Goal: Task Accomplishment & Management: Use online tool/utility

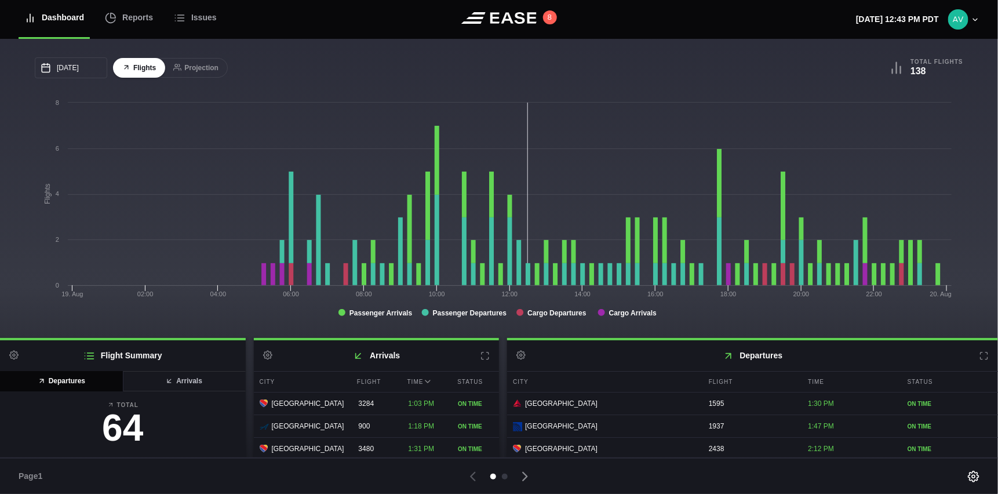
click at [482, 355] on icon at bounding box center [485, 355] width 7 height 7
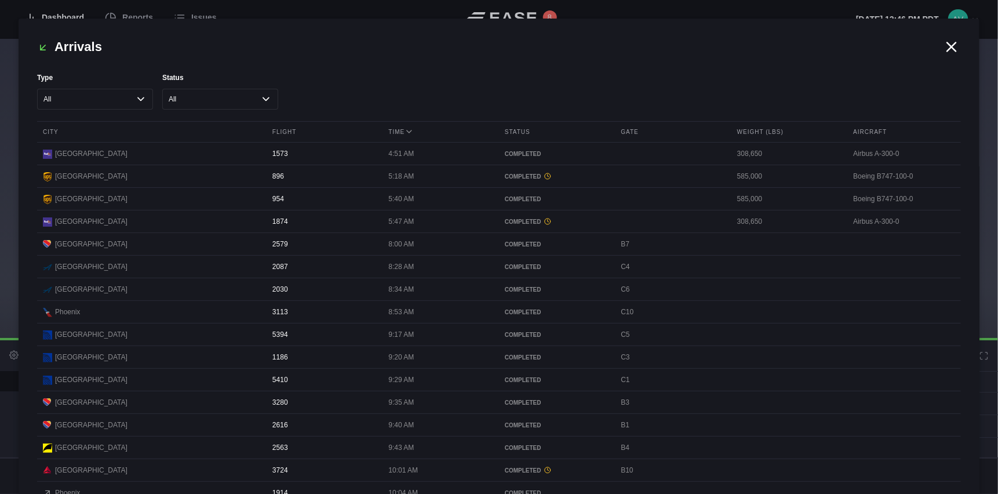
click at [949, 46] on icon at bounding box center [951, 46] width 17 height 17
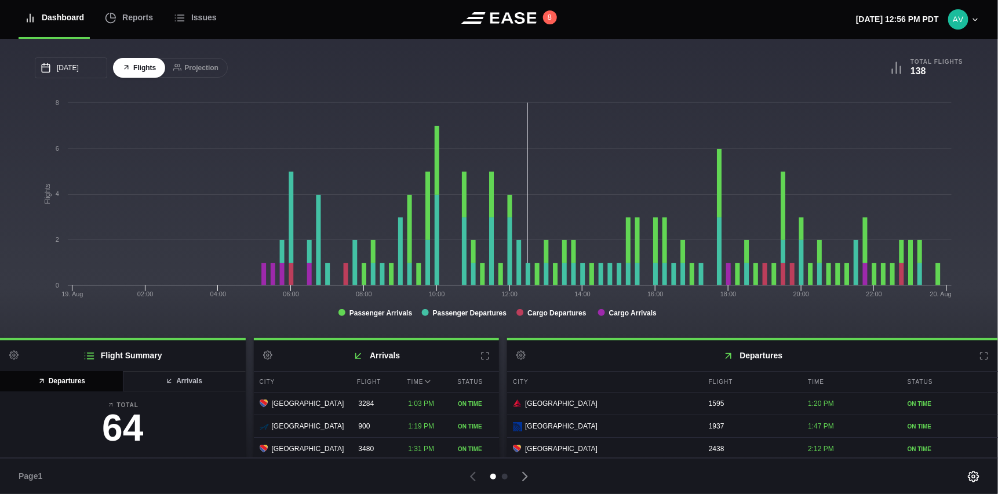
click at [980, 355] on icon at bounding box center [984, 355] width 9 height 9
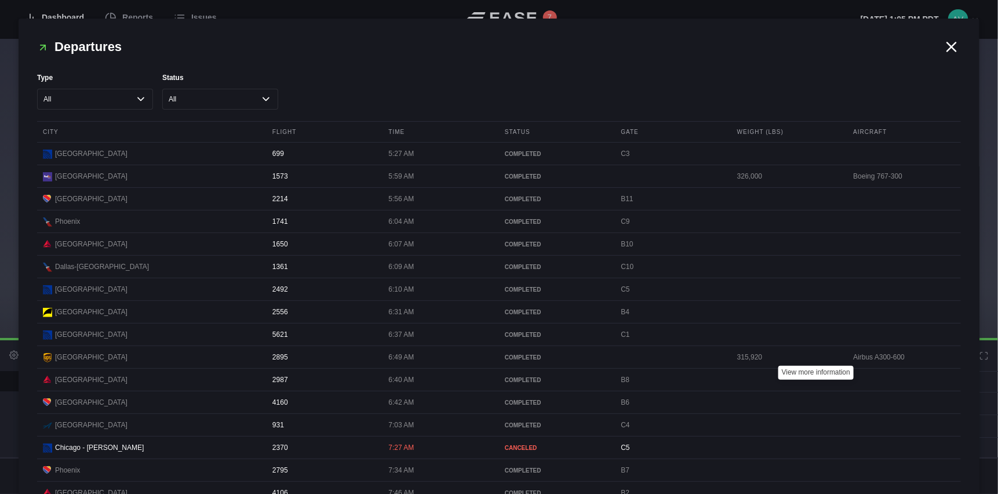
click at [948, 48] on icon at bounding box center [952, 46] width 9 height 9
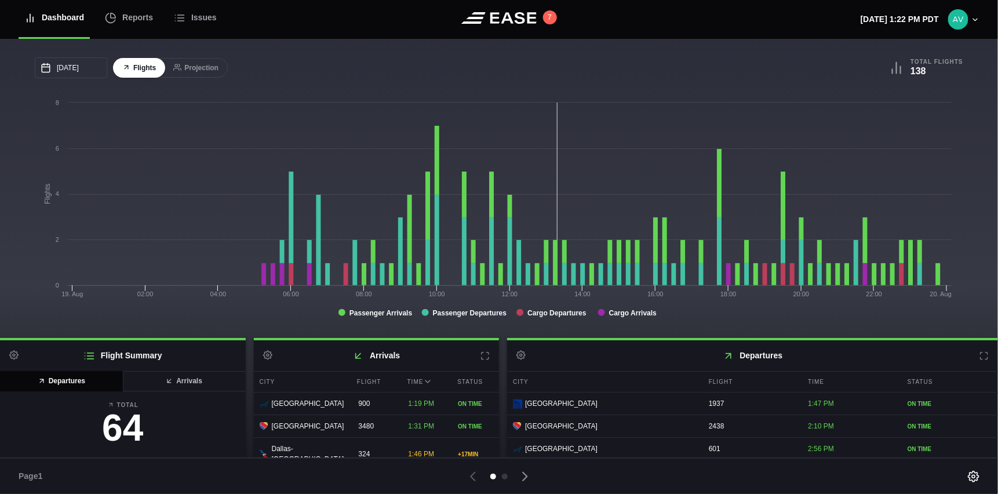
click at [365, 18] on header "Dashboard Reports Issues 7 Tuesday, August 19th 1:22 PM PDT Settings Feed Statu…" at bounding box center [499, 19] width 998 height 39
click at [202, 60] on button "Projection" at bounding box center [196, 68] width 64 height 20
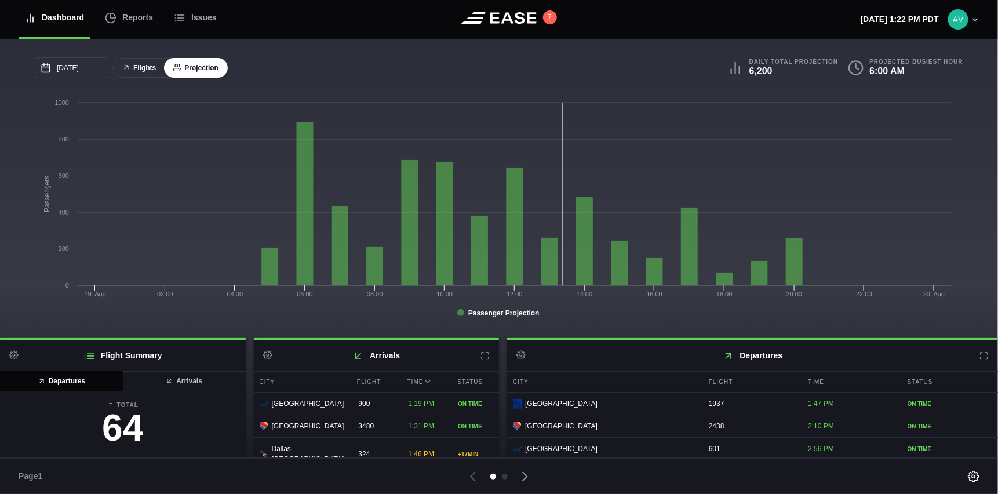
click at [147, 63] on button "Flights" at bounding box center [139, 68] width 52 height 20
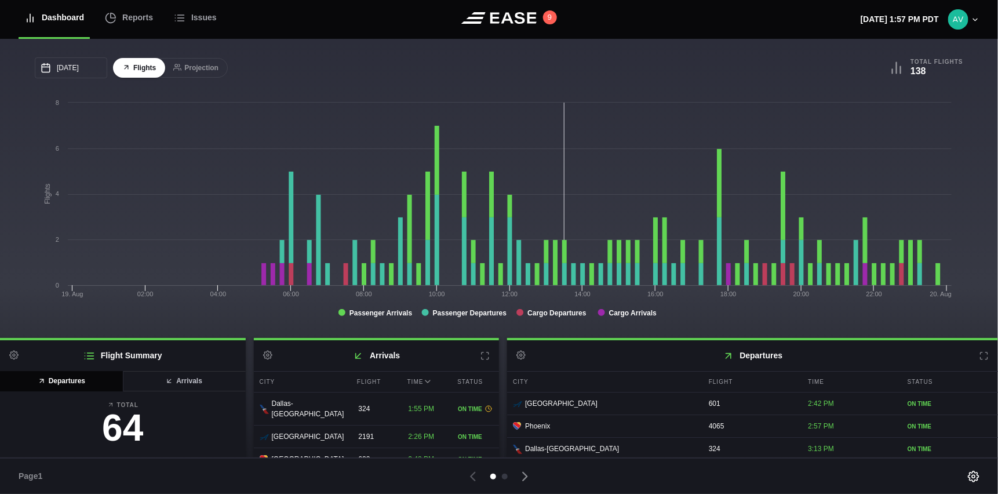
click at [352, 64] on div "08/19/2025 August Sun Mon Tue Wed Thu Fri Sat 27 28 29 30 31 Aug 1 2 3 4 5 6 7 …" at bounding box center [267, 67] width 464 height 21
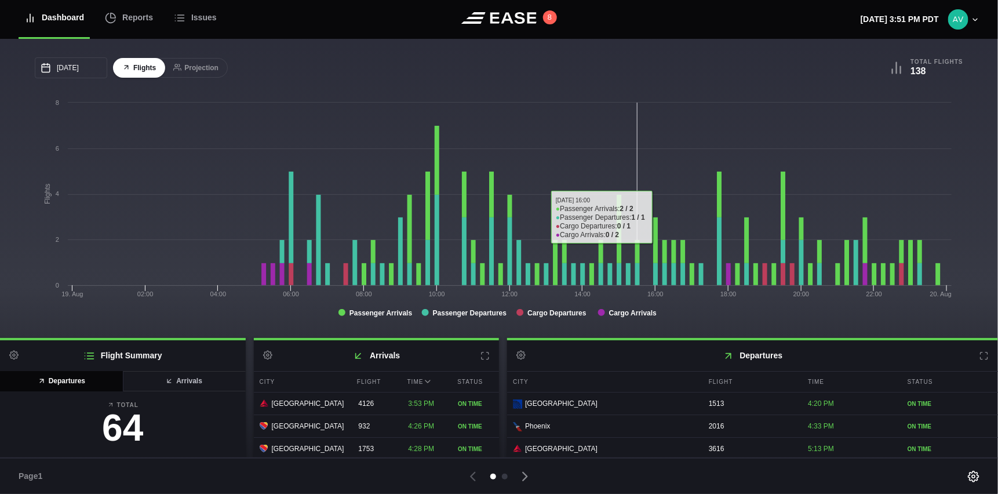
click at [638, 12] on header "Dashboard Reports Issues 8 Tuesday, August 19th 3:51 PM PDT Settings Feed Statu…" at bounding box center [499, 19] width 998 height 39
